Goal: Obtain resource: Download file/media

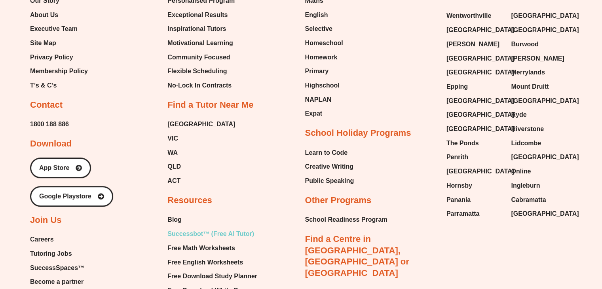
scroll to position [3368, 0]
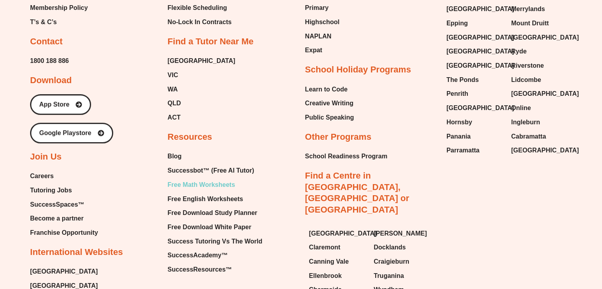
click at [206, 179] on span "Free Math Worksheets" at bounding box center [200, 185] width 67 height 12
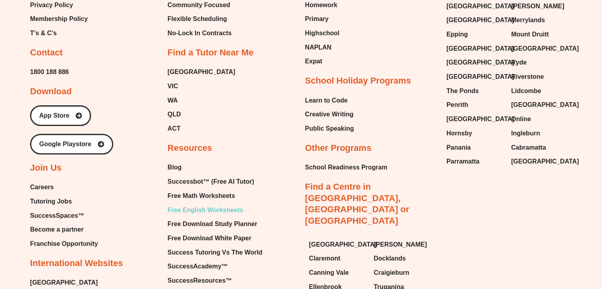
click at [203, 204] on span "Free English Worksheets" at bounding box center [205, 210] width 76 height 12
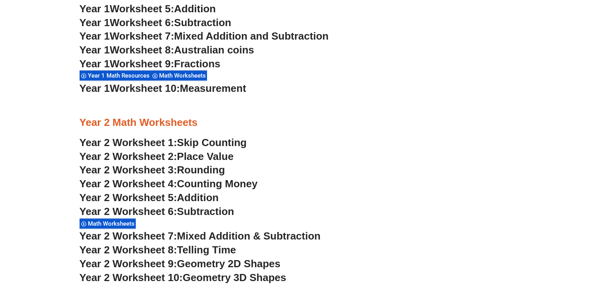
scroll to position [870, 0]
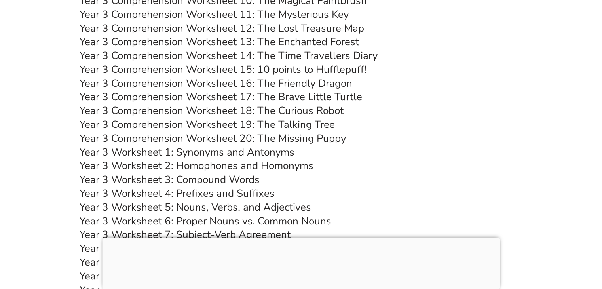
scroll to position [2837, 0]
click at [203, 193] on link "Year 3 Worksheet 4: Prefixes and Suffixes" at bounding box center [176, 193] width 195 height 14
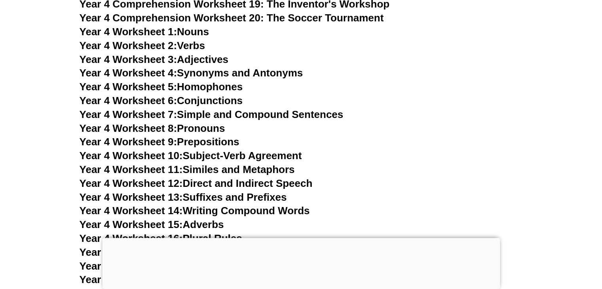
scroll to position [3549, 0]
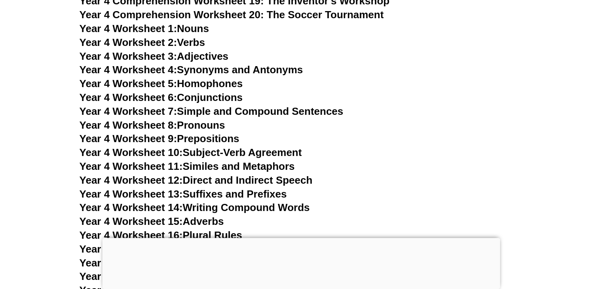
click at [244, 176] on link "Year 4 Worksheet 12: Direct and Indirect Speech" at bounding box center [195, 180] width 233 height 12
